Goal: Transaction & Acquisition: Book appointment/travel/reservation

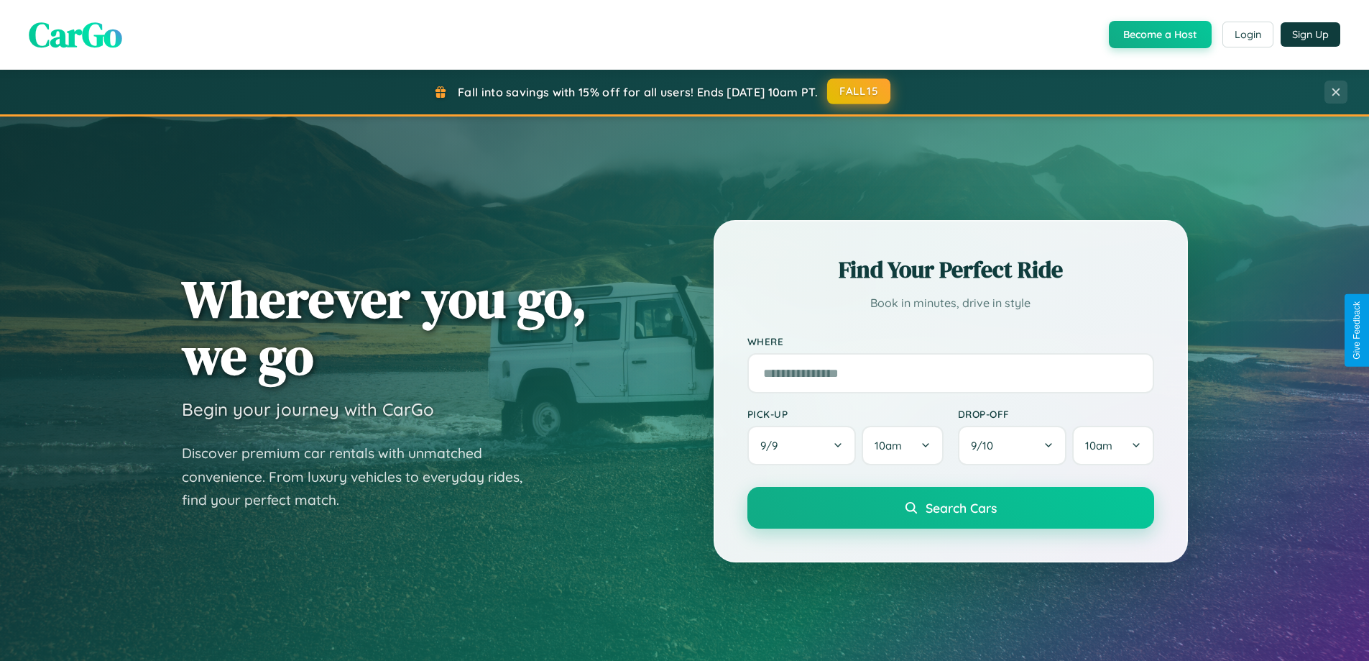
click at [860, 91] on button "FALL15" at bounding box center [858, 91] width 63 height 26
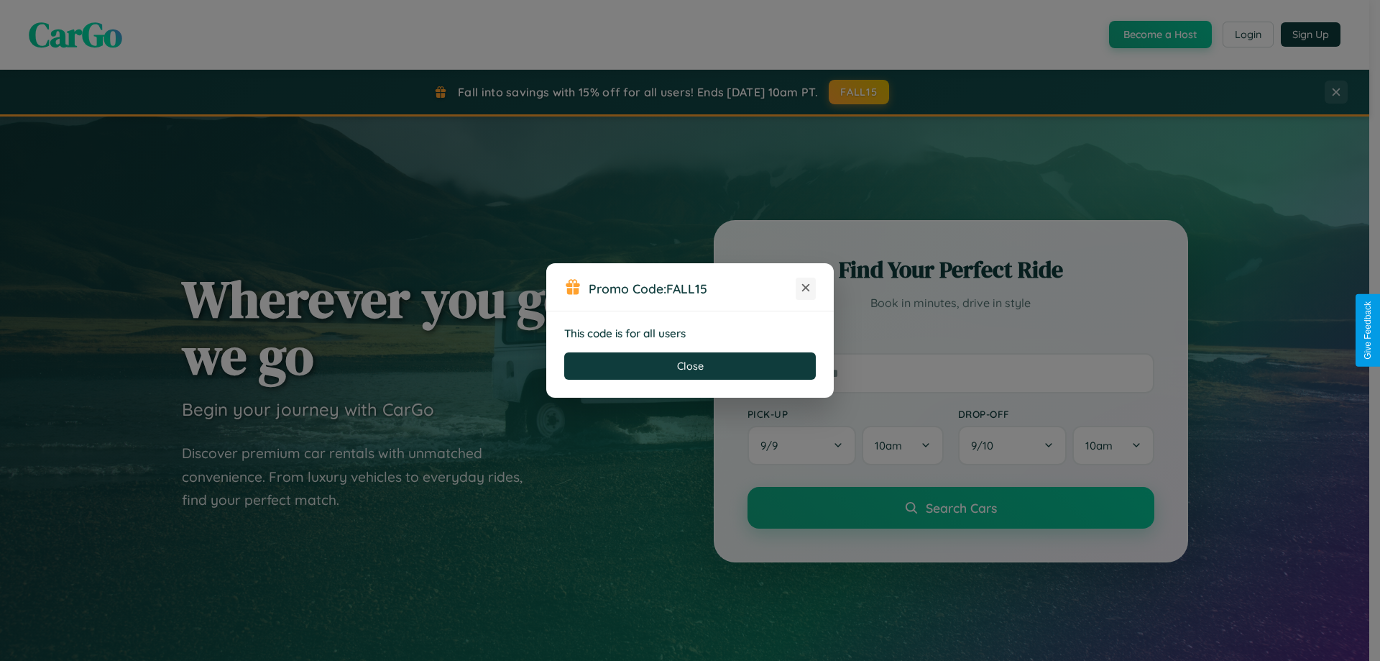
click at [806, 288] on icon at bounding box center [806, 287] width 14 height 14
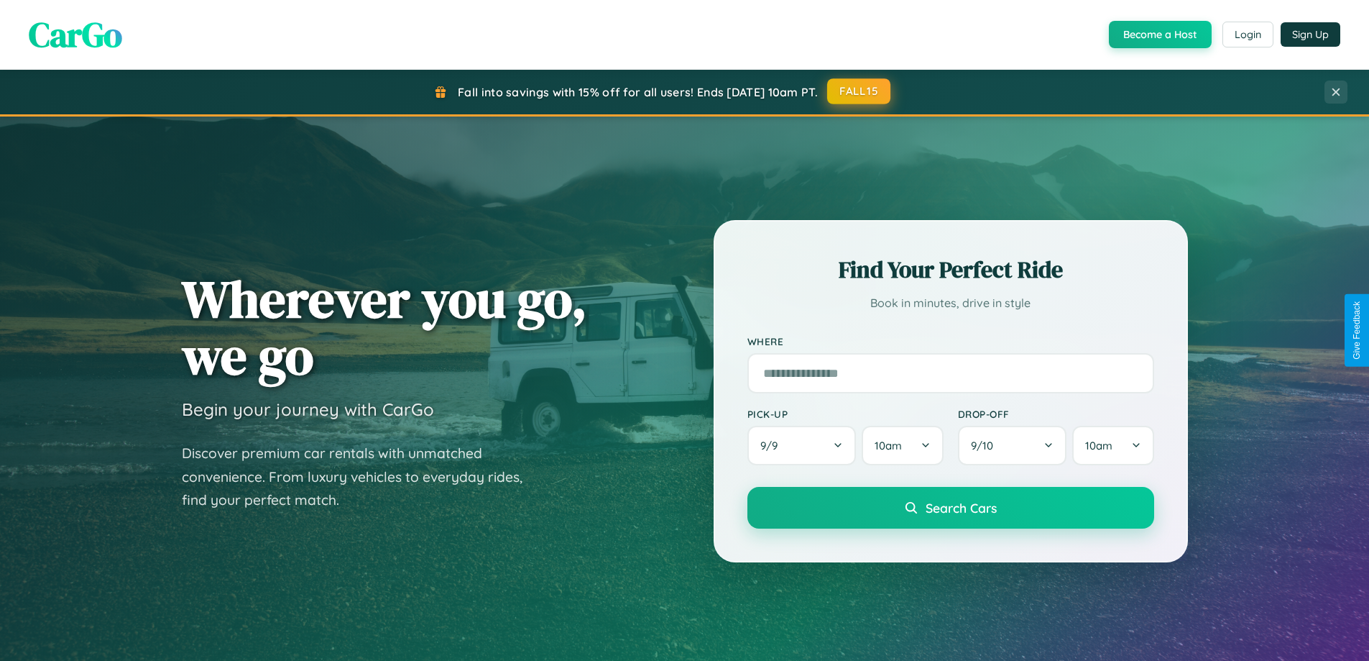
click at [860, 91] on button "FALL15" at bounding box center [858, 91] width 63 height 26
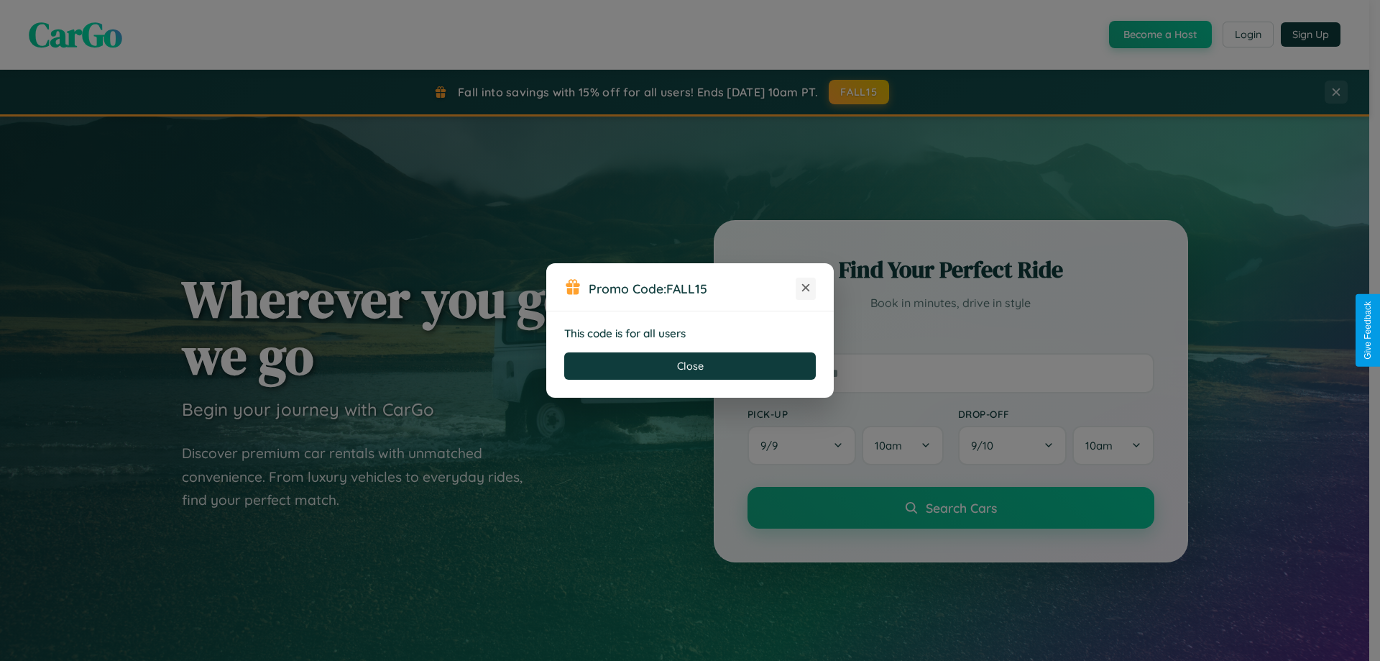
click at [806, 288] on icon at bounding box center [806, 287] width 14 height 14
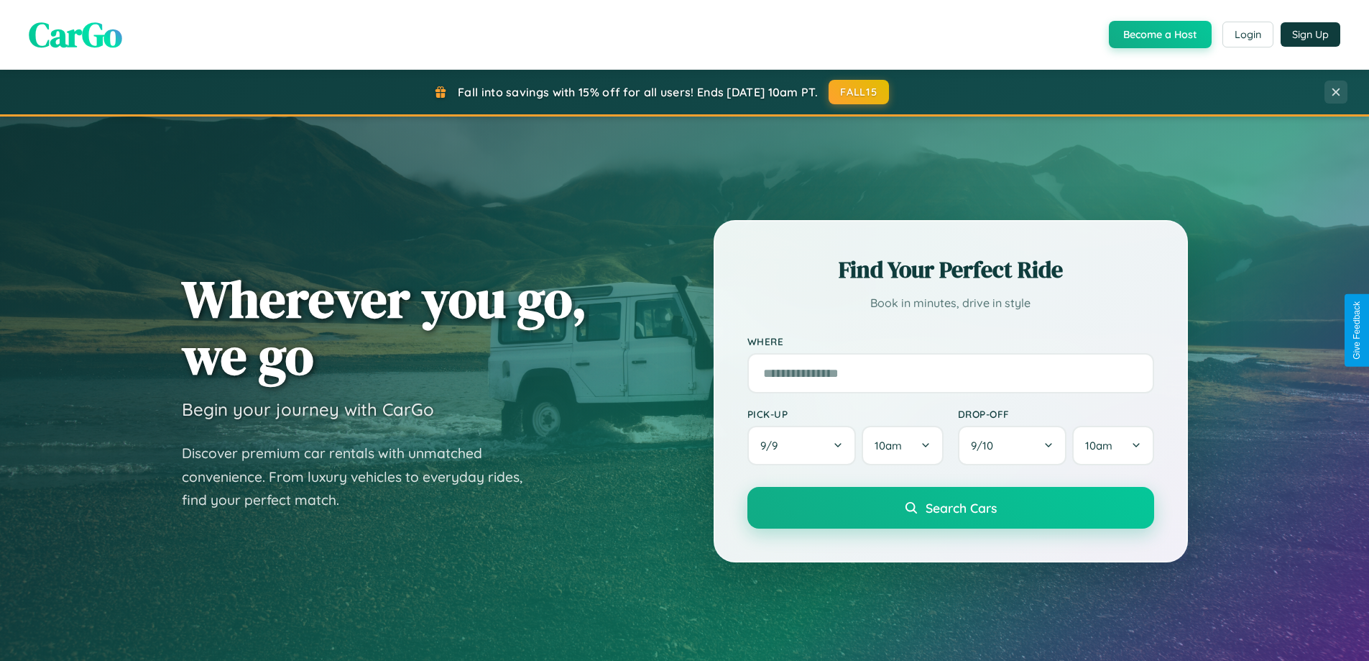
scroll to position [42, 0]
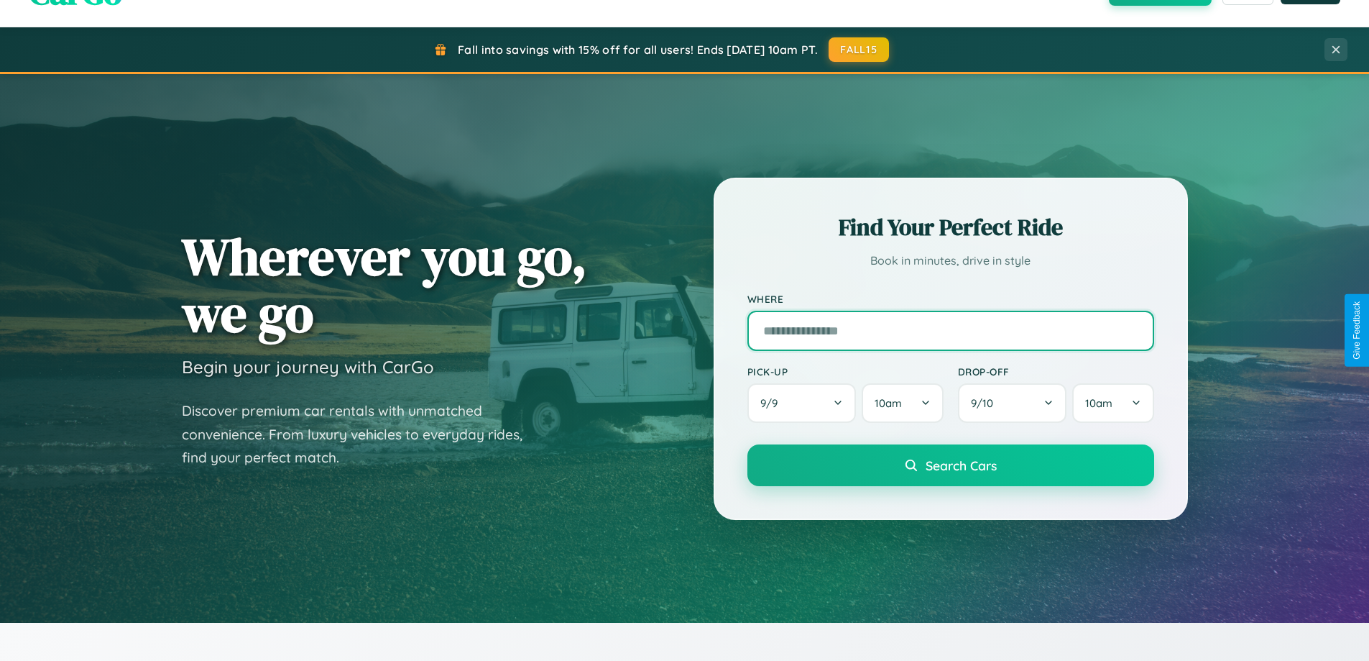
click at [950, 330] on input "text" at bounding box center [950, 330] width 407 height 40
type input "**********"
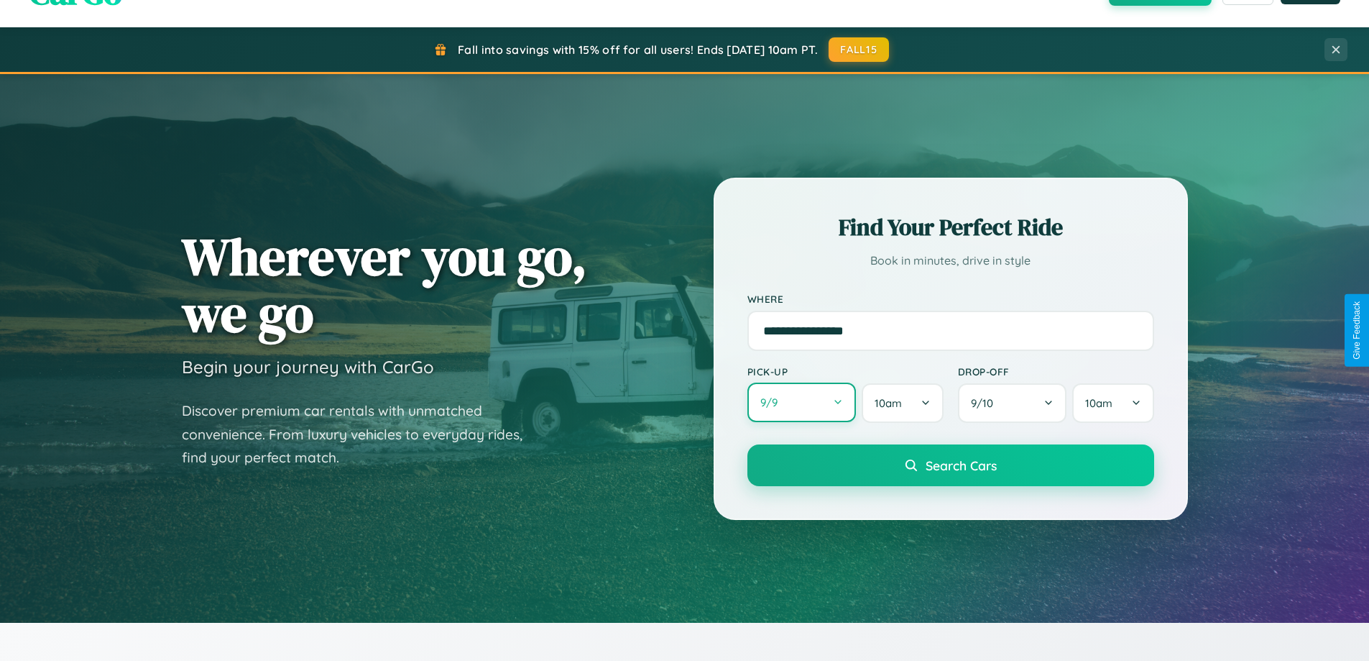
click at [801, 402] on button "9 / 9" at bounding box center [801, 402] width 109 height 40
select select "*"
select select "****"
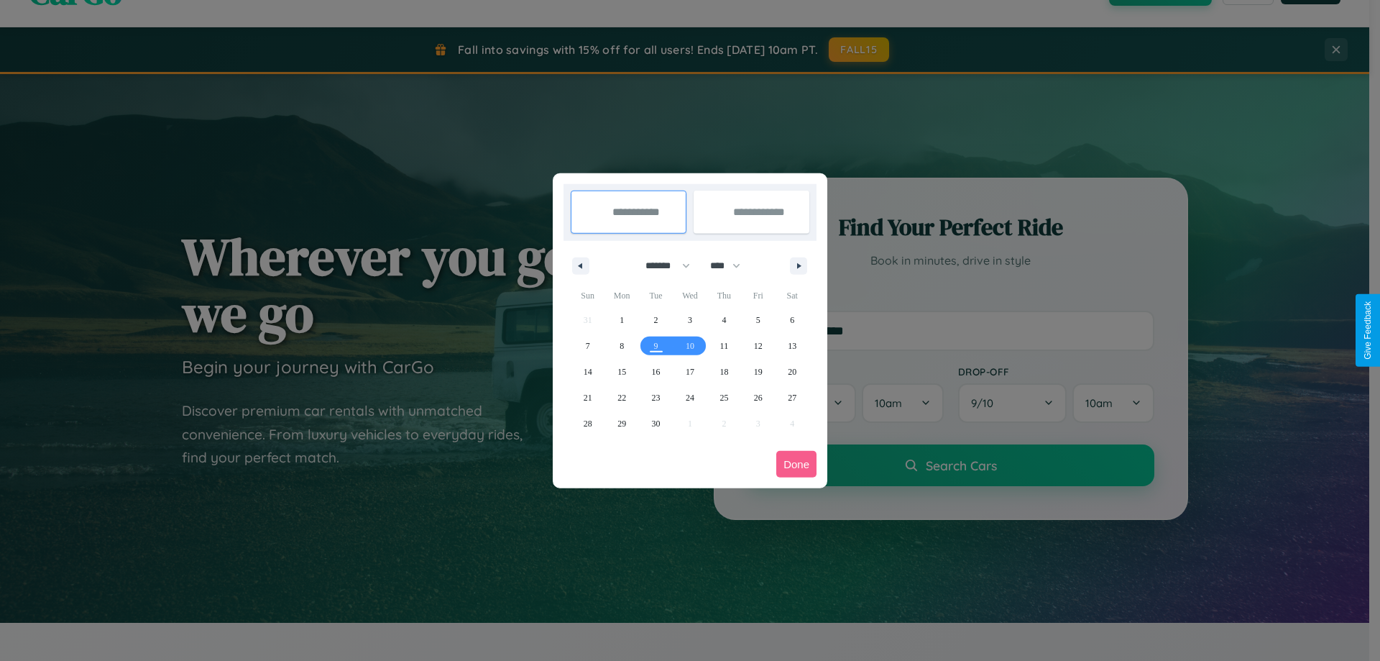
drag, startPoint x: 661, startPoint y: 265, endPoint x: 690, endPoint y: 288, distance: 36.8
click at [661, 265] on select "******* ******** ***** ***** *** **** **** ****** ********* ******* ******** **…" at bounding box center [665, 266] width 61 height 24
select select "**"
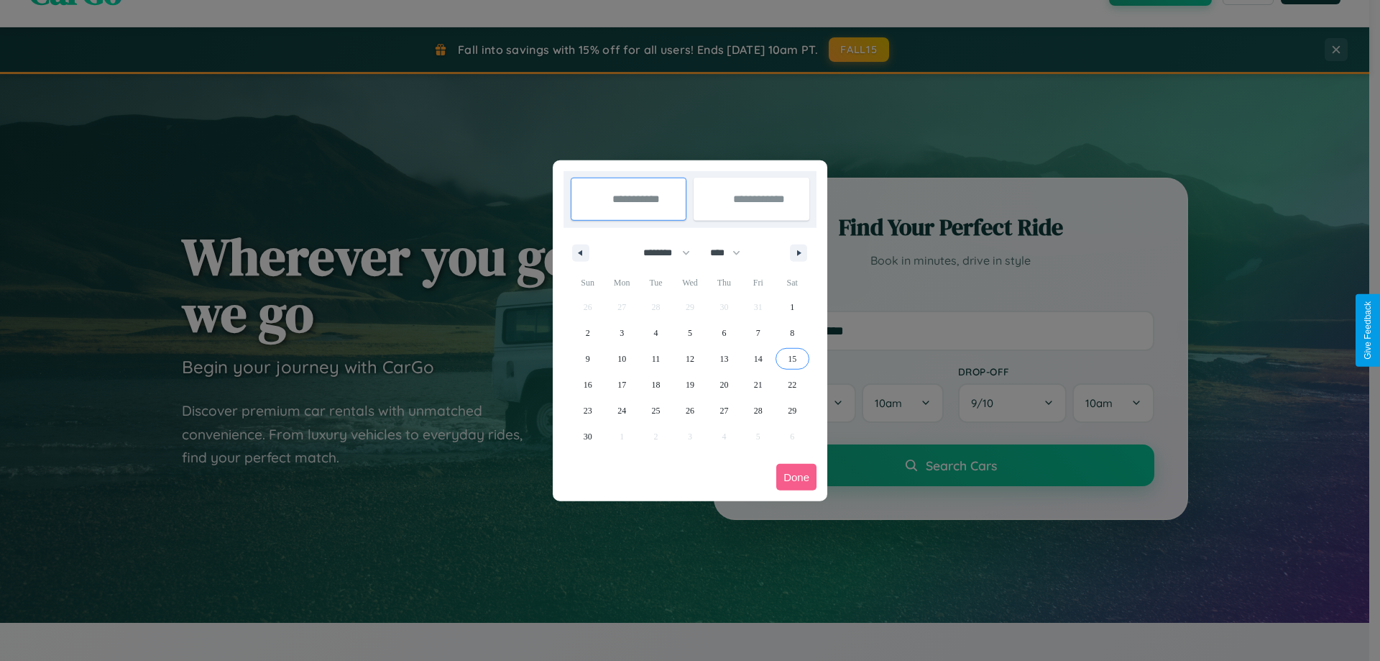
click at [792, 358] on span "15" at bounding box center [792, 359] width 9 height 26
type input "**********"
click at [655, 410] on span "25" at bounding box center [656, 410] width 9 height 26
type input "**********"
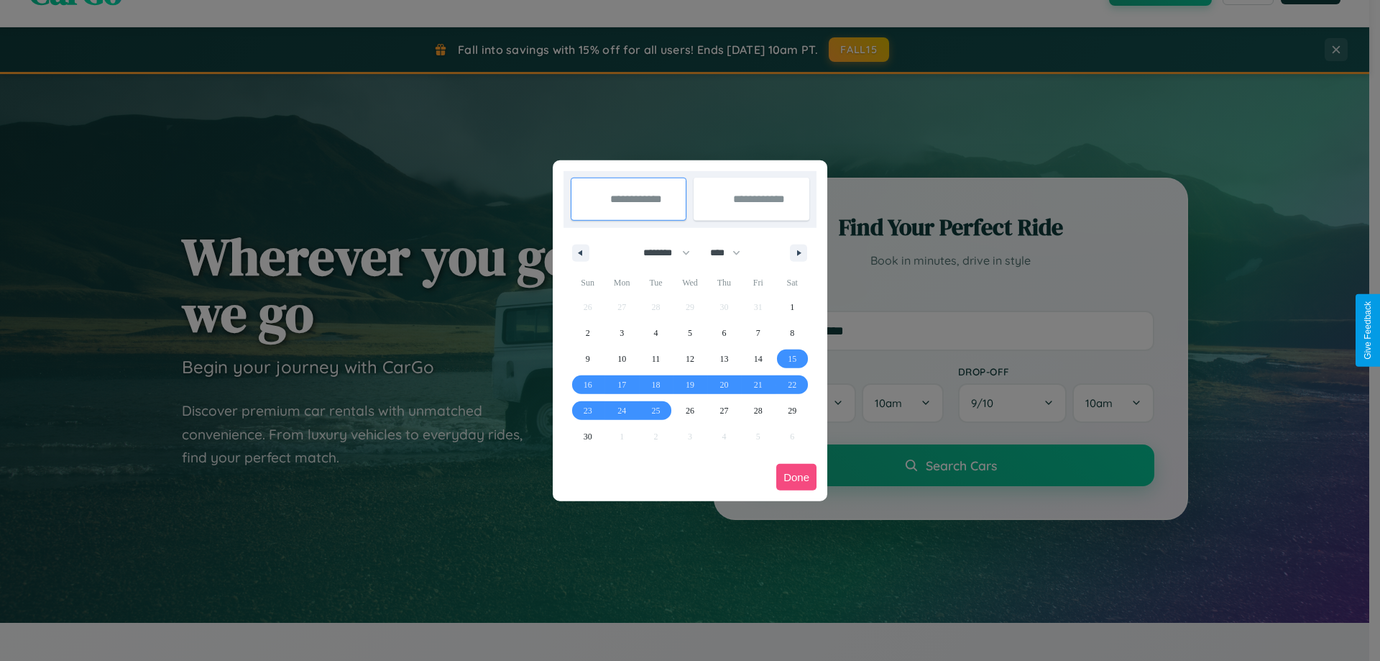
click at [796, 477] on button "Done" at bounding box center [796, 477] width 40 height 27
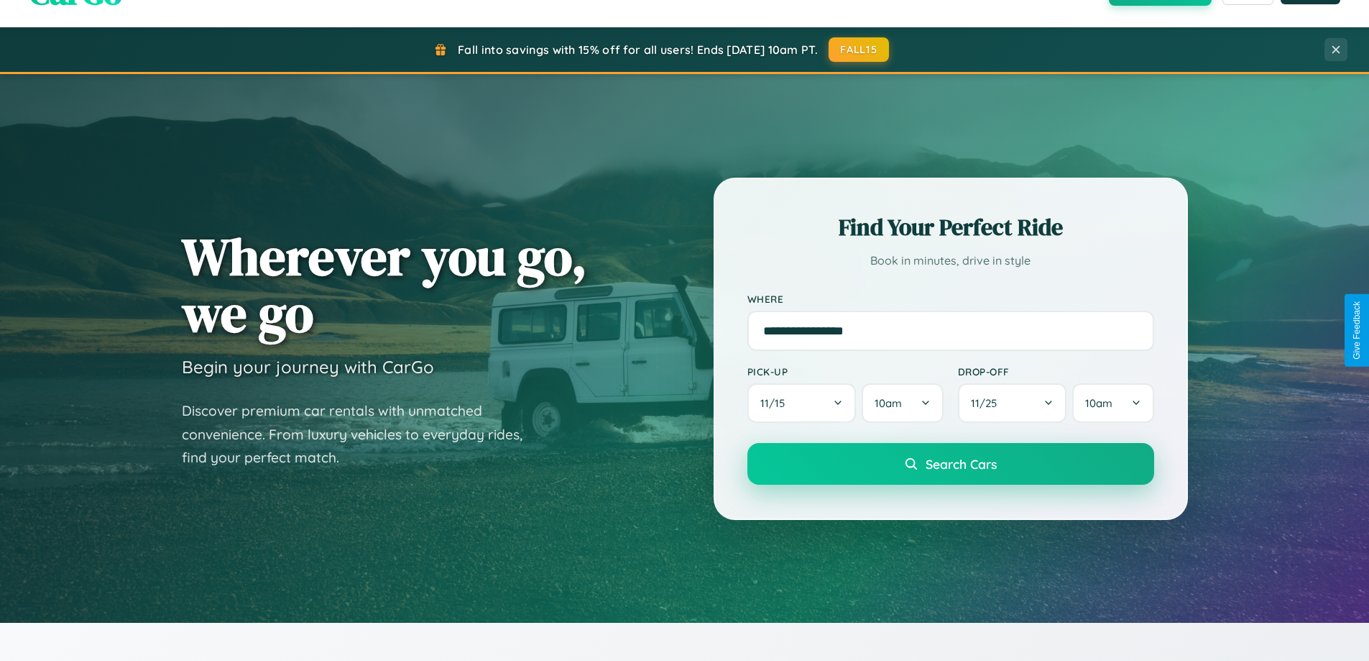
click at [950, 464] on span "Search Cars" at bounding box center [961, 464] width 71 height 16
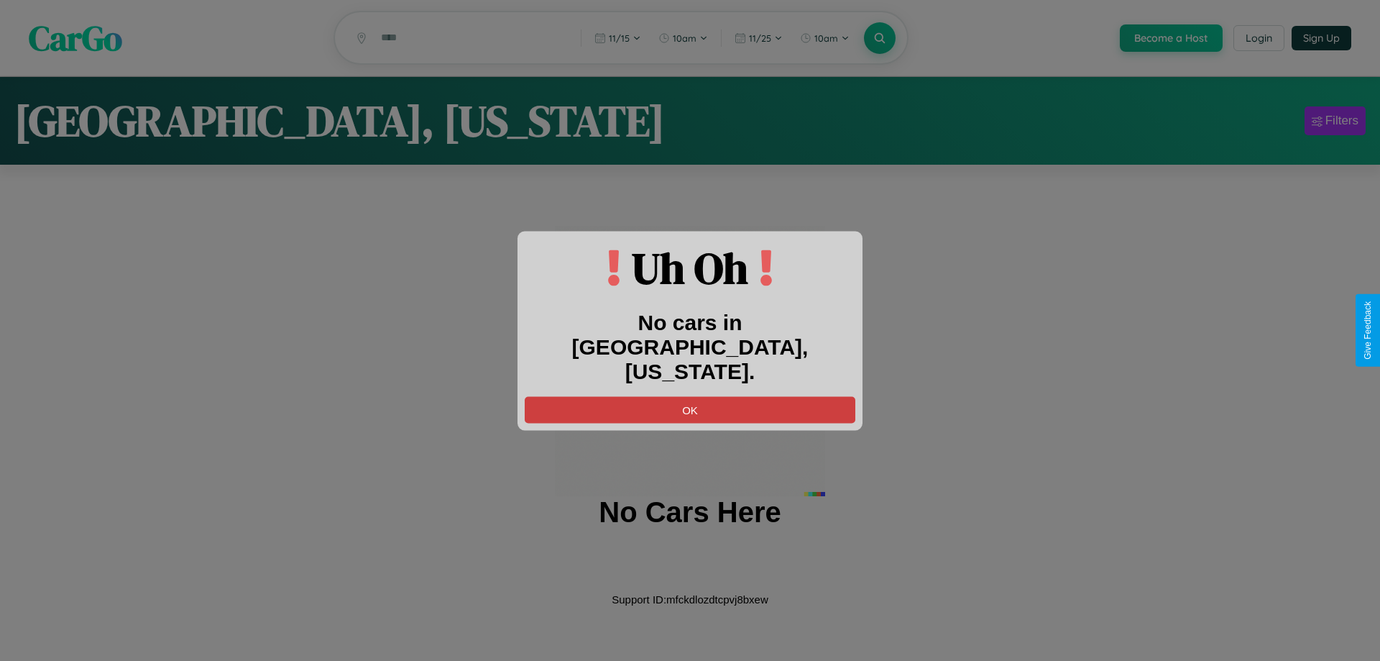
click at [690, 396] on button "OK" at bounding box center [690, 409] width 331 height 27
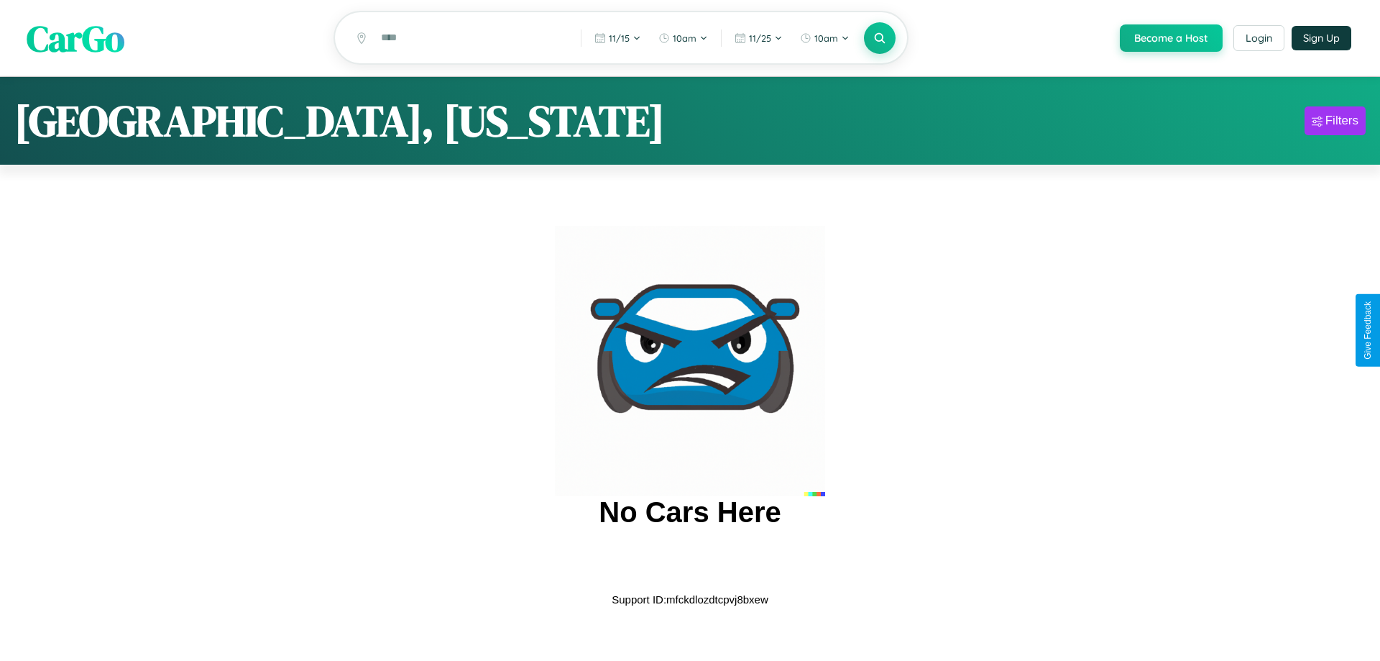
click at [75, 39] on span "CarGo" at bounding box center [76, 38] width 98 height 50
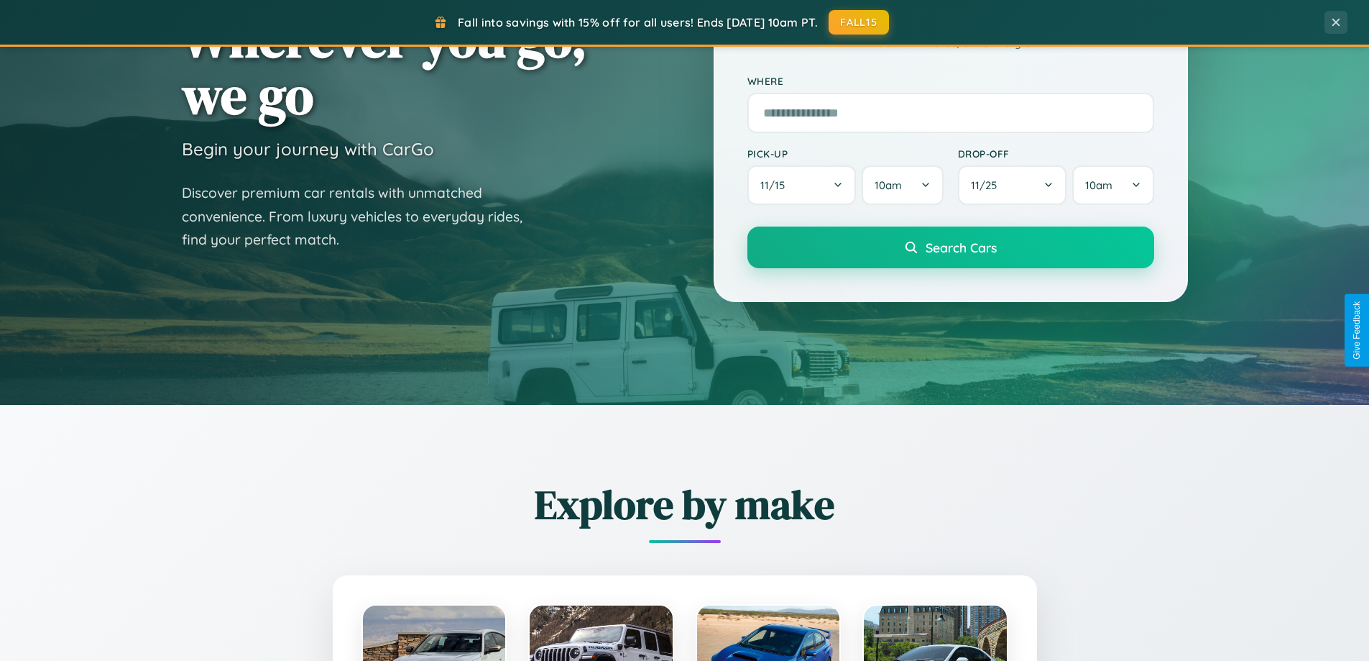
scroll to position [2766, 0]
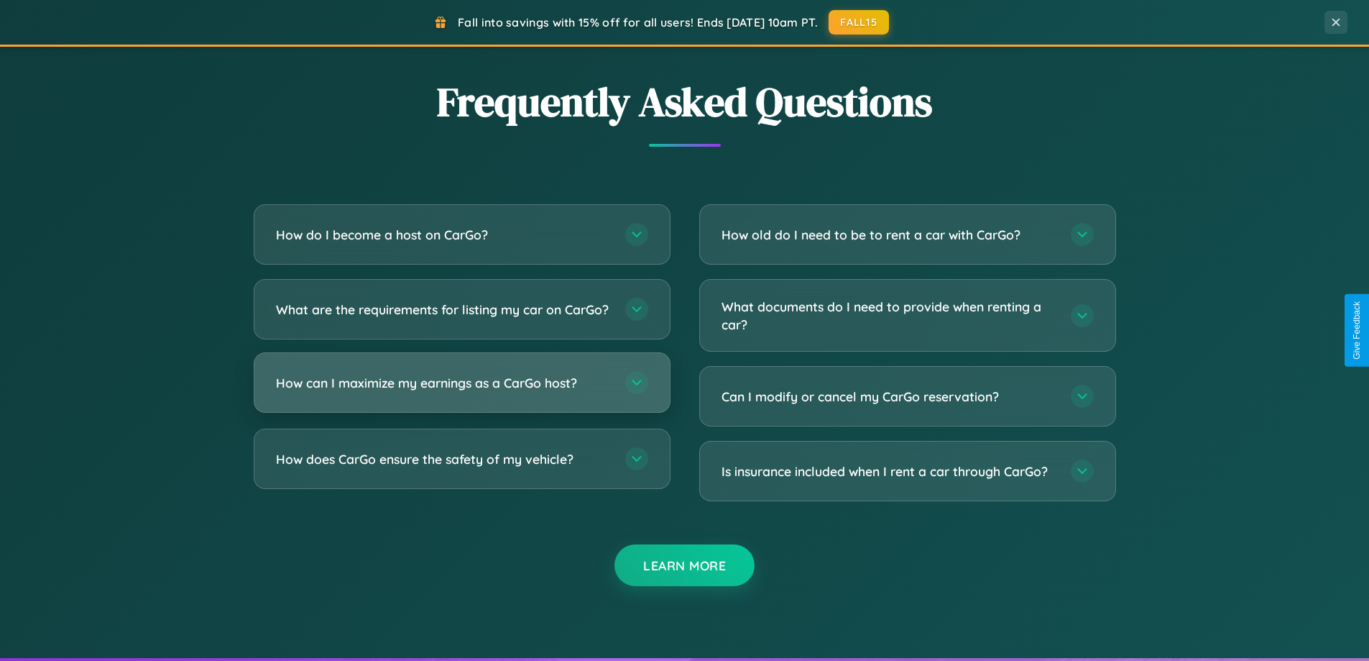
click at [461, 392] on h3 "How can I maximize my earnings as a CarGo host?" at bounding box center [443, 383] width 335 height 18
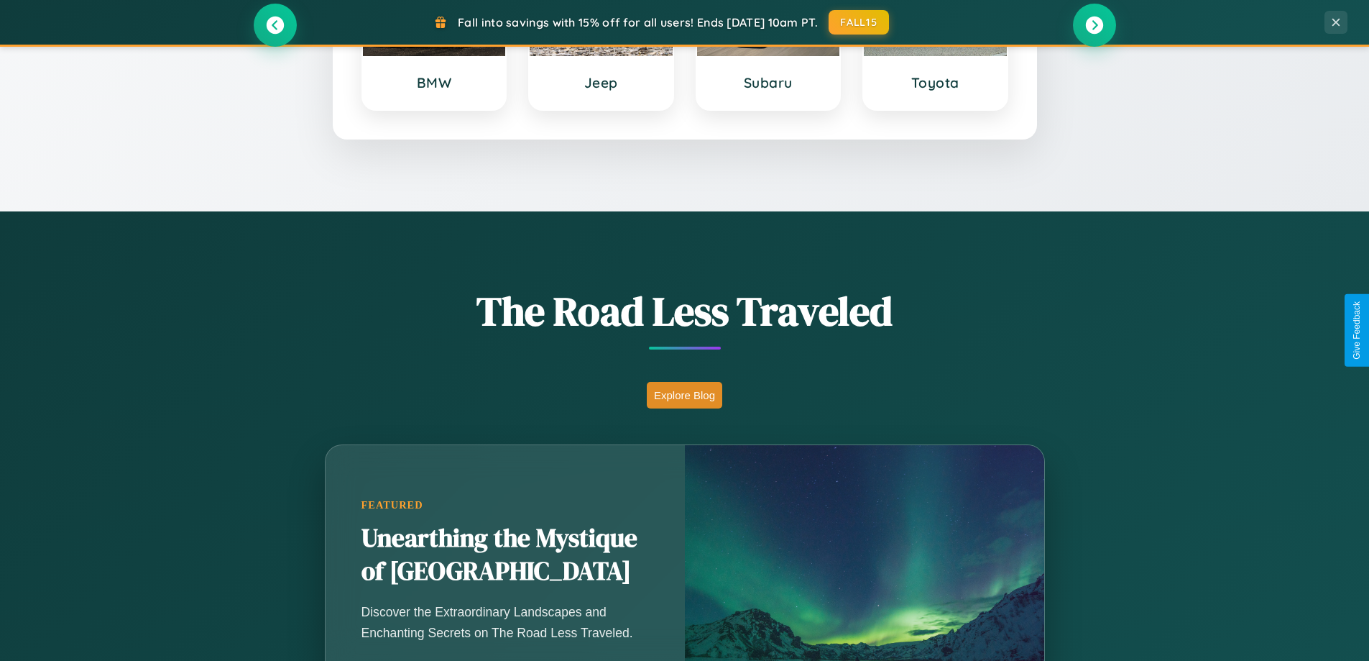
scroll to position [620, 0]
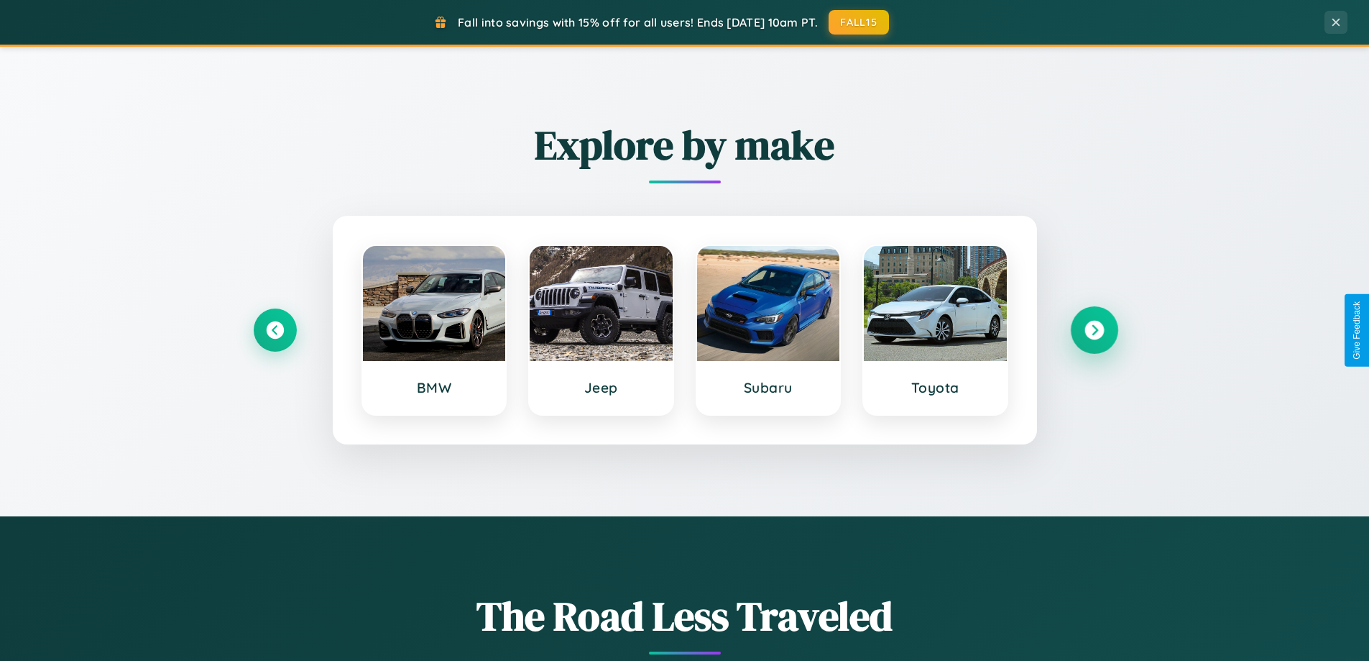
click at [1094, 330] on icon at bounding box center [1094, 330] width 19 height 19
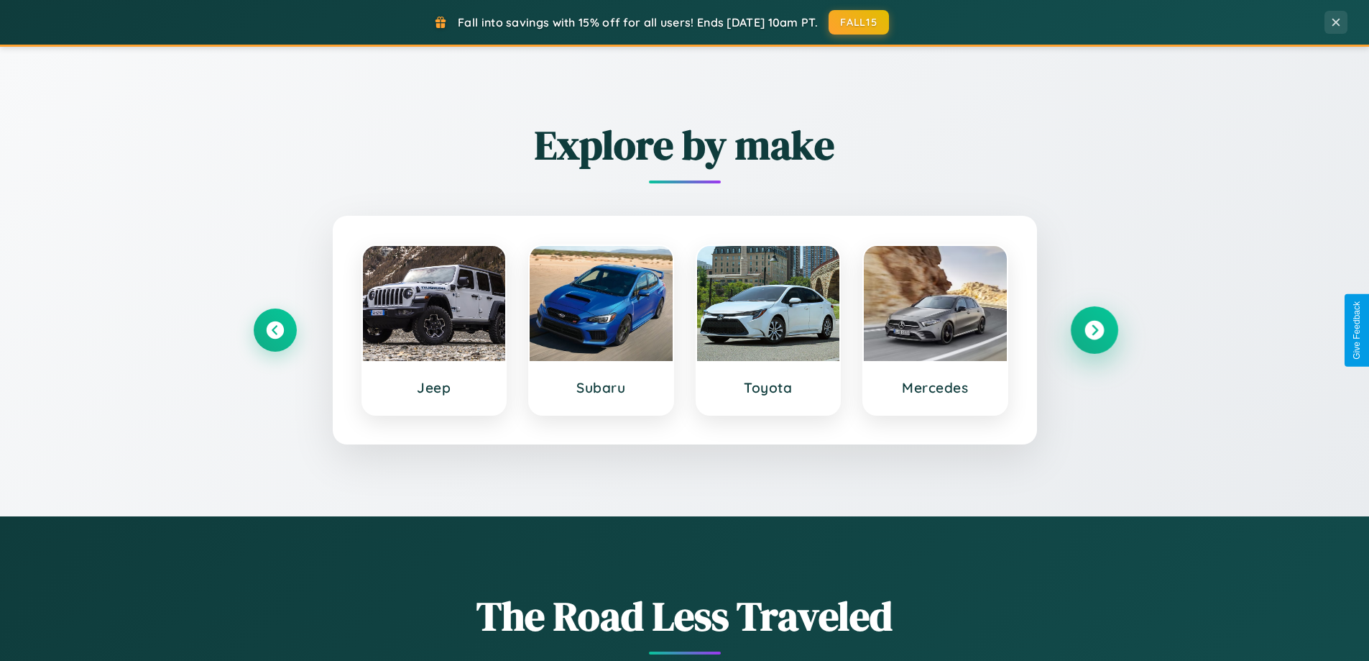
click at [1094, 330] on icon at bounding box center [1094, 330] width 19 height 19
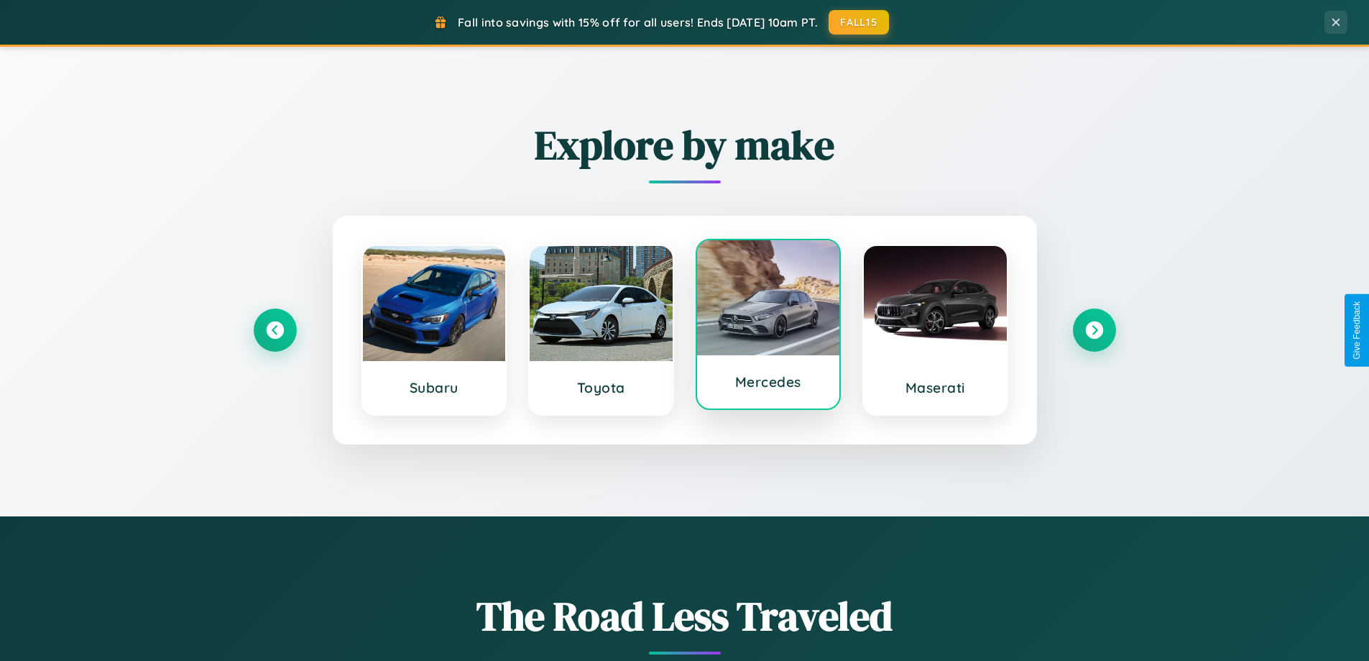
click at [768, 326] on div at bounding box center [768, 297] width 143 height 115
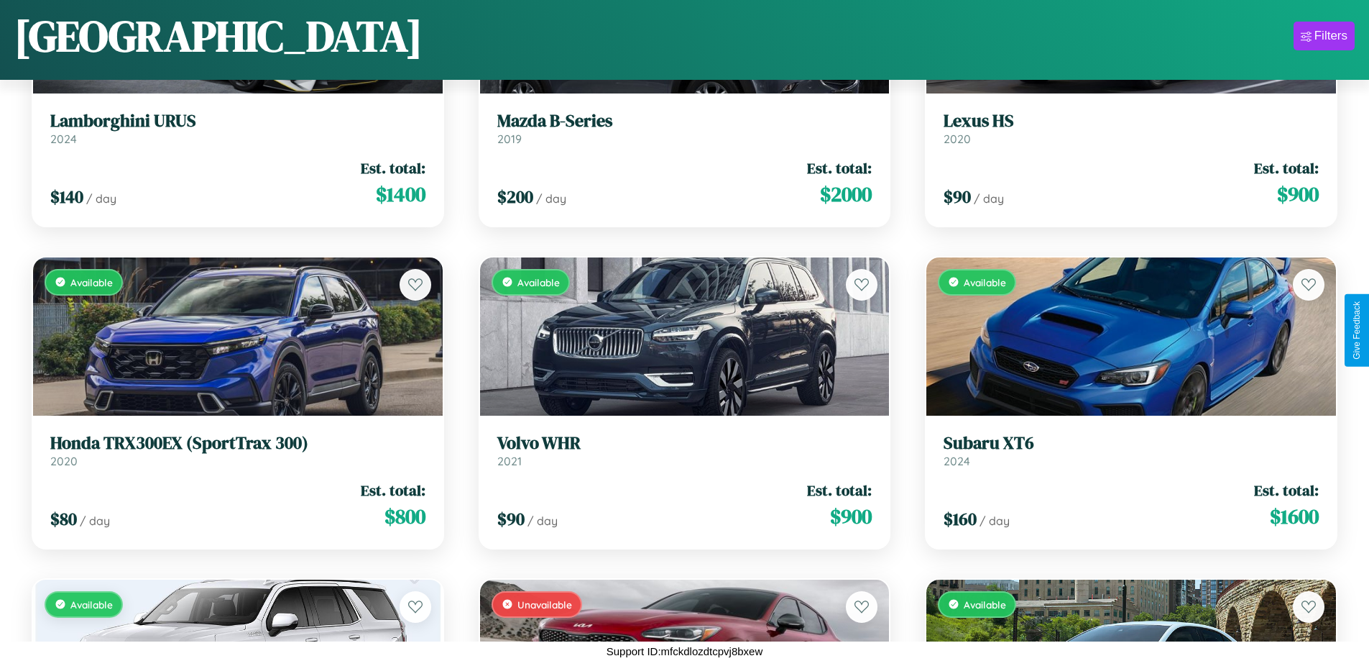
scroll to position [9536, 0]
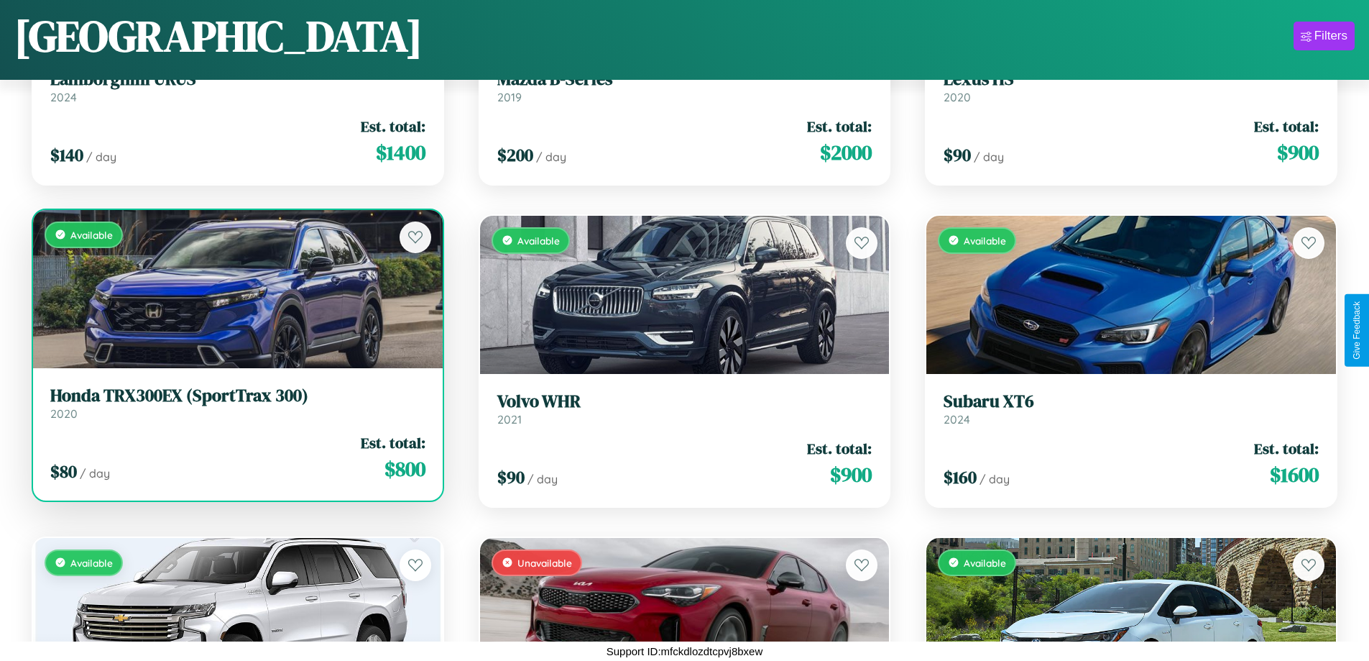
click at [236, 408] on link "Honda TRX300EX (SportTrax 300) 2020" at bounding box center [237, 402] width 375 height 35
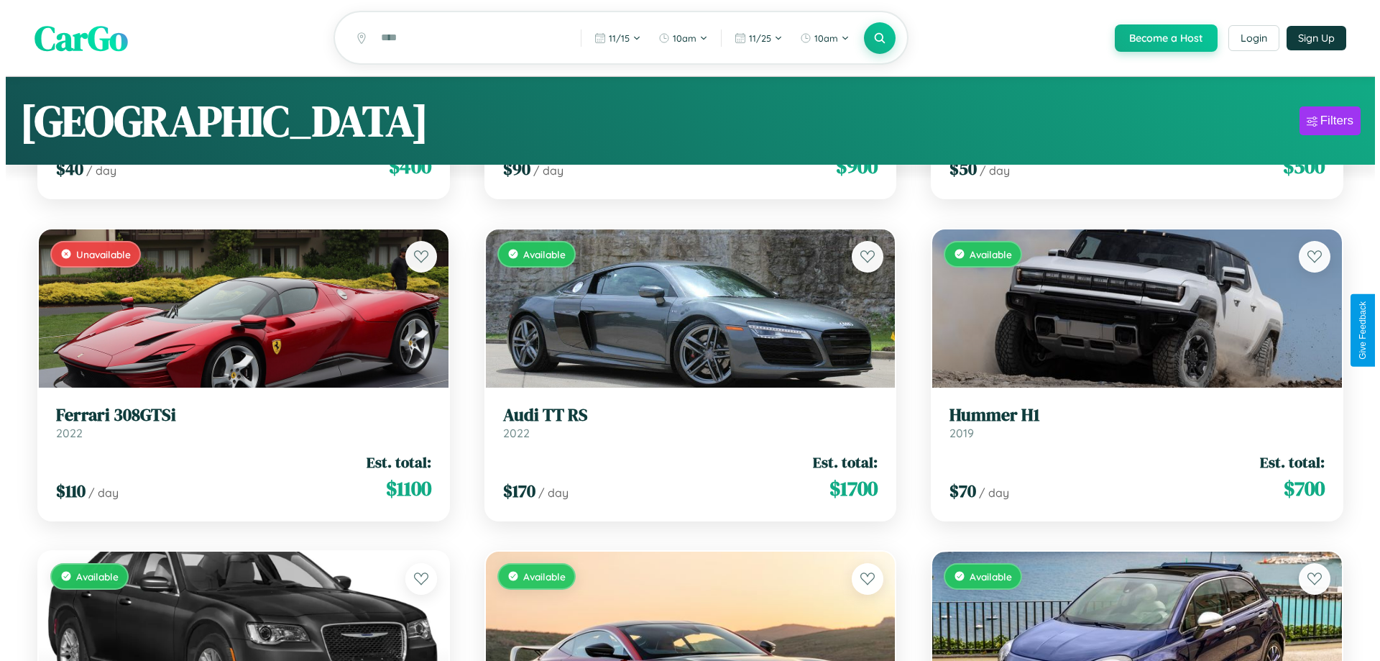
scroll to position [0, 0]
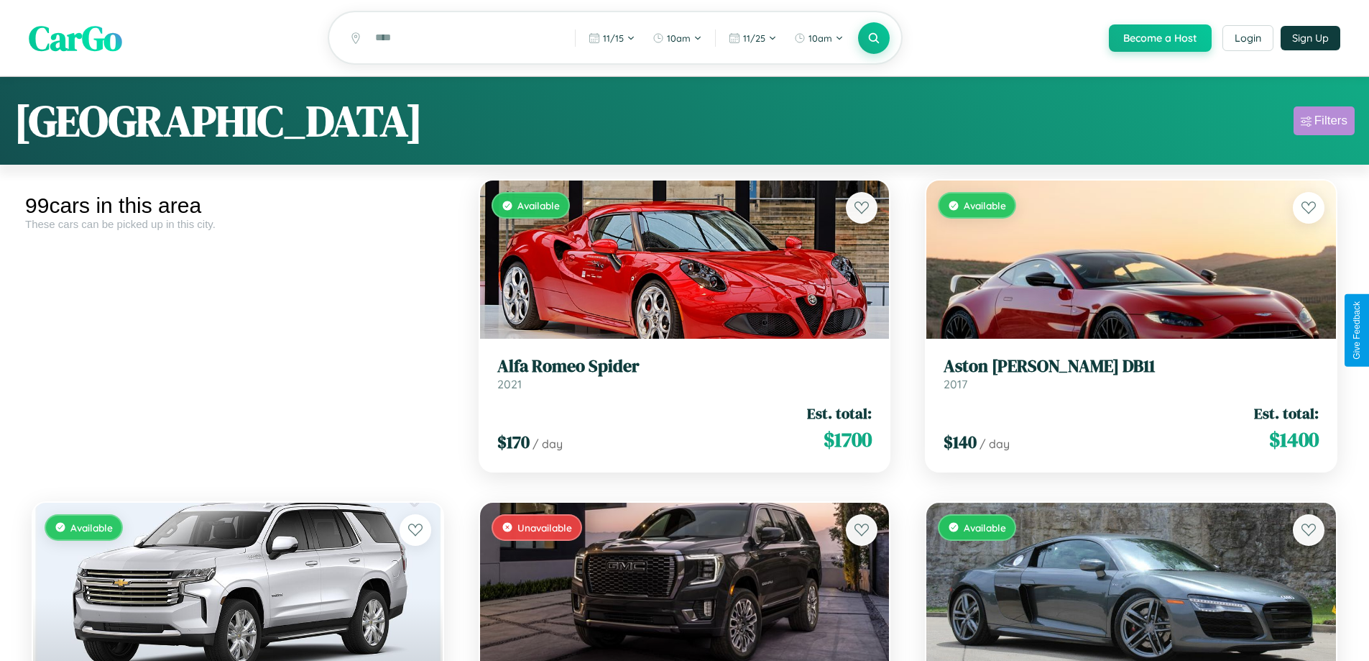
click at [1324, 123] on div "Filters" at bounding box center [1331, 121] width 33 height 14
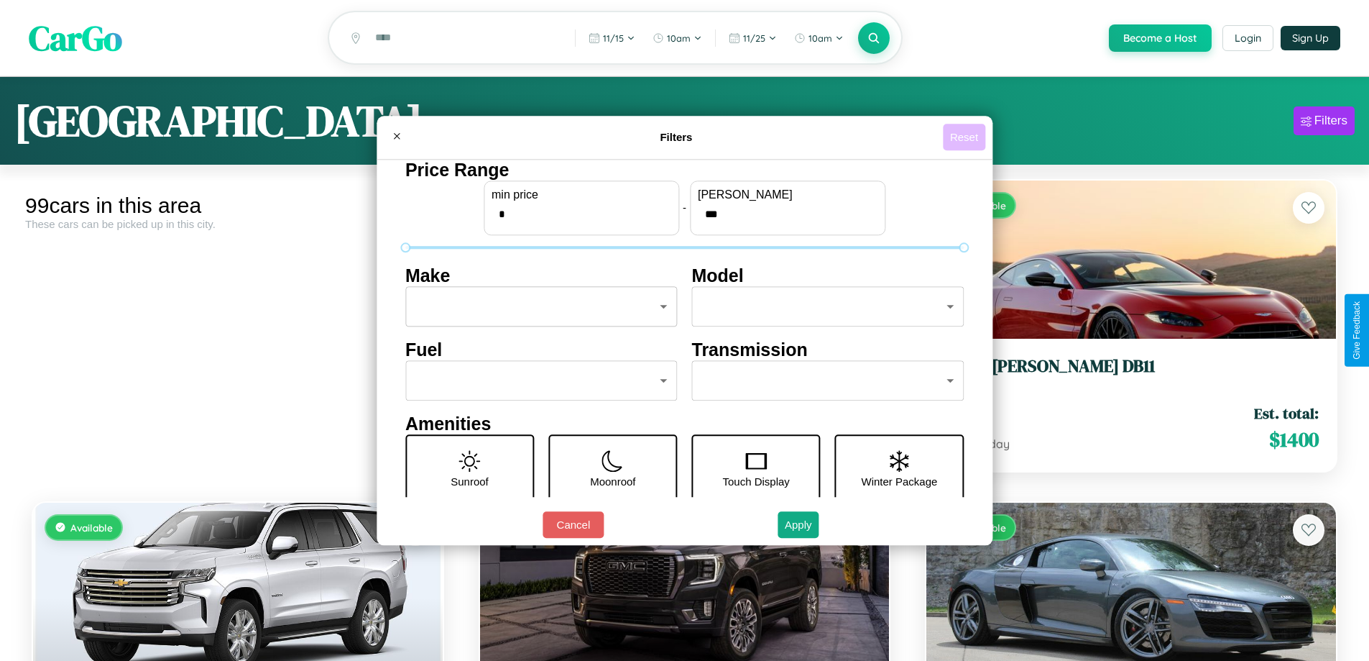
click at [966, 137] on button "Reset" at bounding box center [964, 137] width 42 height 27
